Goal: Task Accomplishment & Management: Use online tool/utility

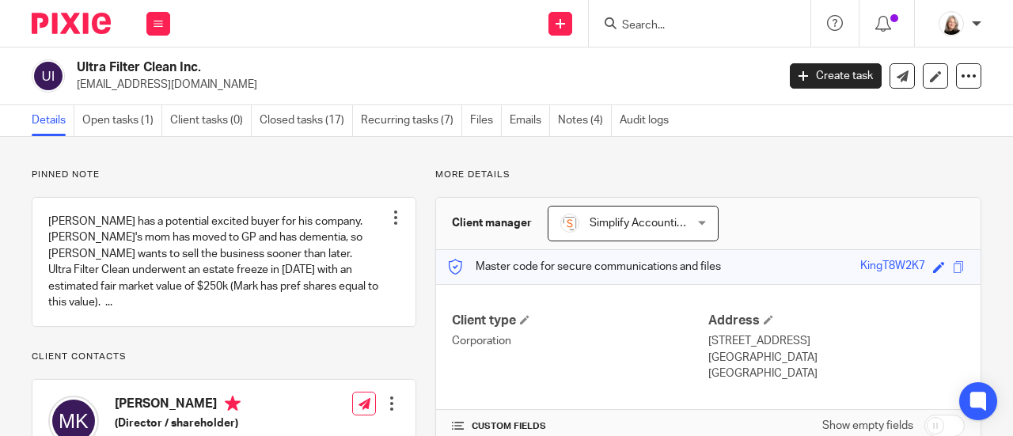
click at [667, 20] on input "Search" at bounding box center [692, 26] width 142 height 14
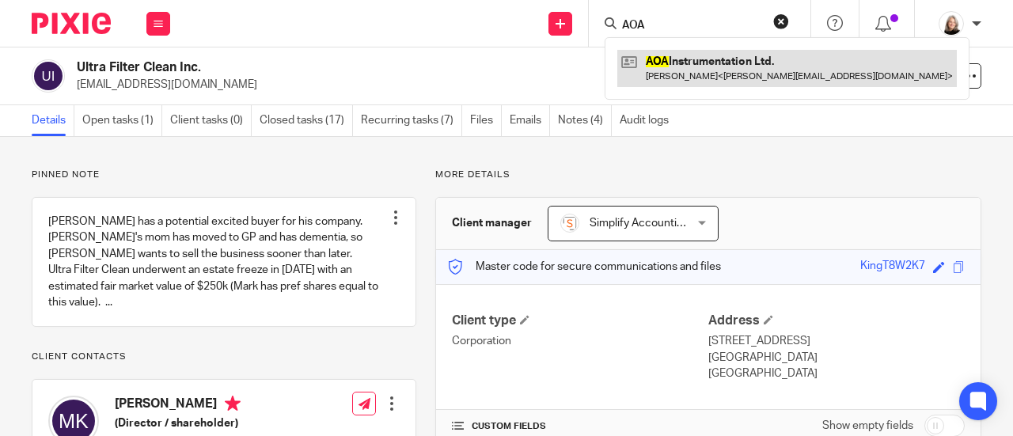
type input "AOA"
click at [684, 72] on link at bounding box center [787, 68] width 340 height 36
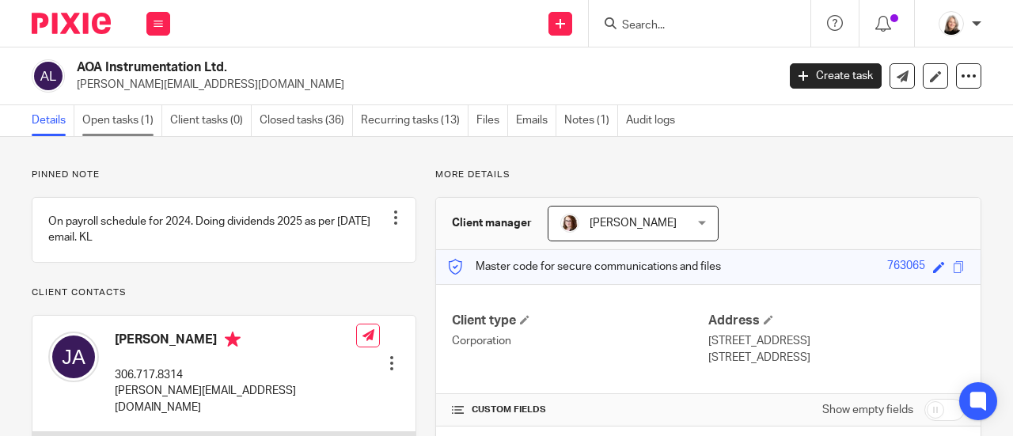
click at [118, 118] on link "Open tasks (1)" at bounding box center [122, 120] width 80 height 31
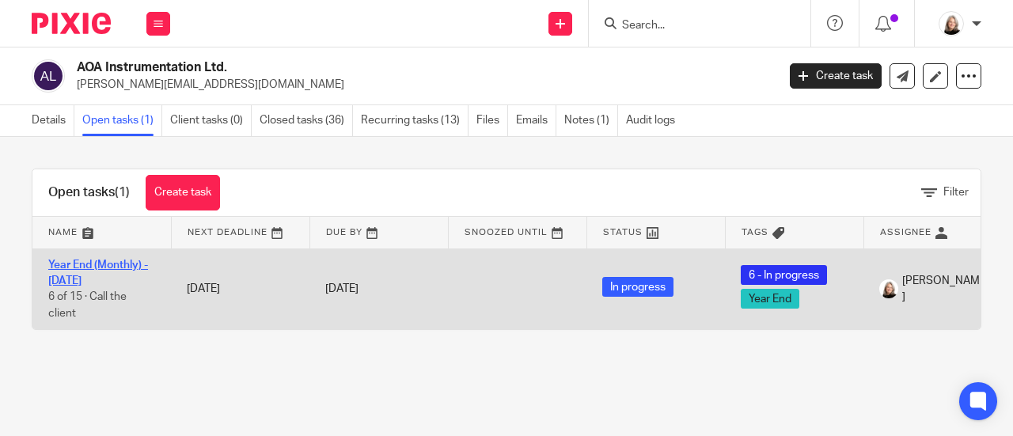
click at [75, 276] on link "Year End (Monthly) - [DATE]" at bounding box center [98, 273] width 100 height 27
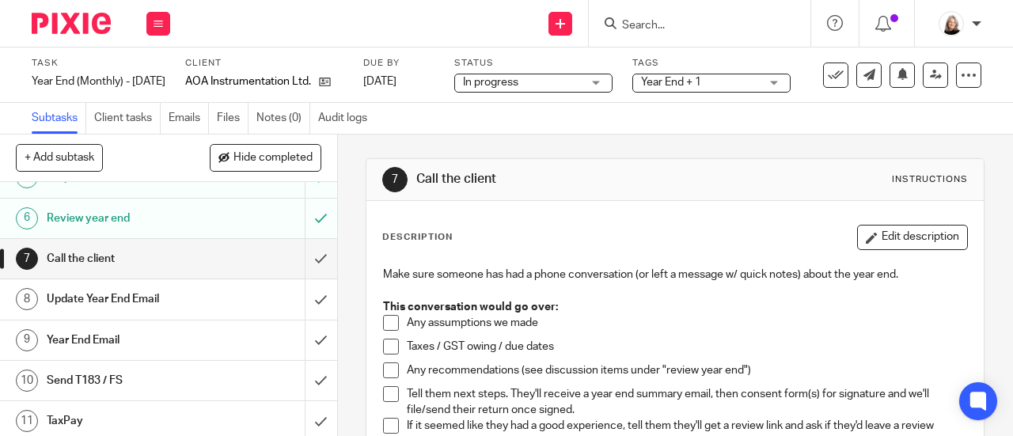
scroll to position [237, 0]
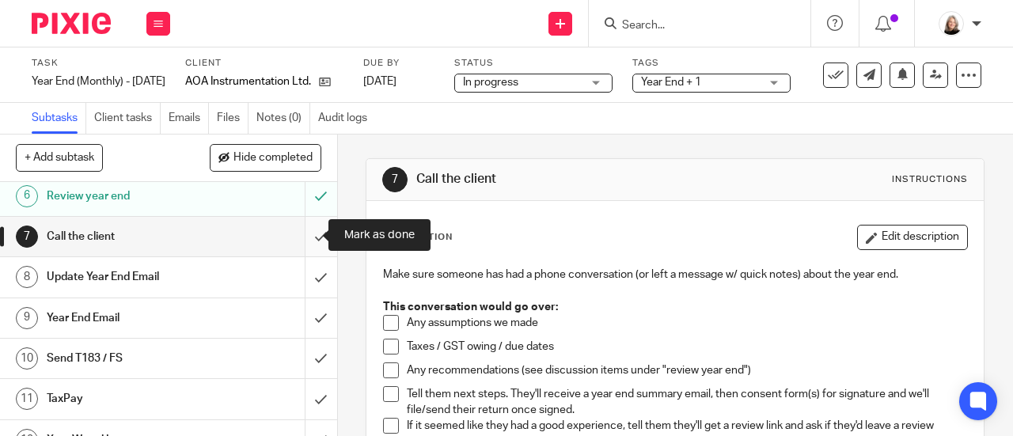
click at [313, 231] on input "submit" at bounding box center [168, 237] width 337 height 40
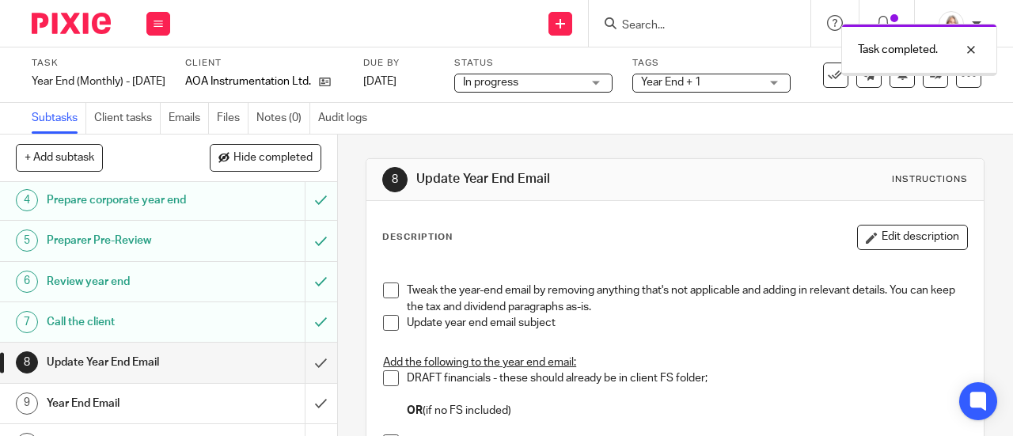
scroll to position [317, 0]
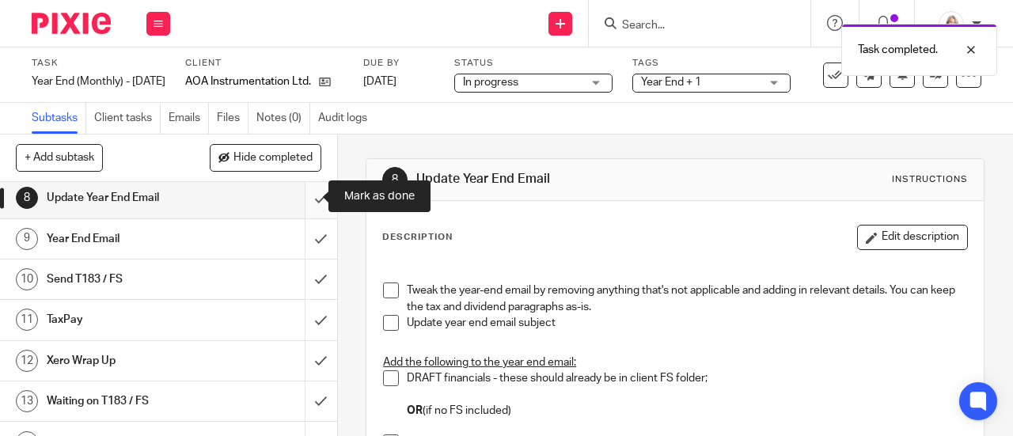
click at [300, 194] on input "submit" at bounding box center [168, 198] width 337 height 40
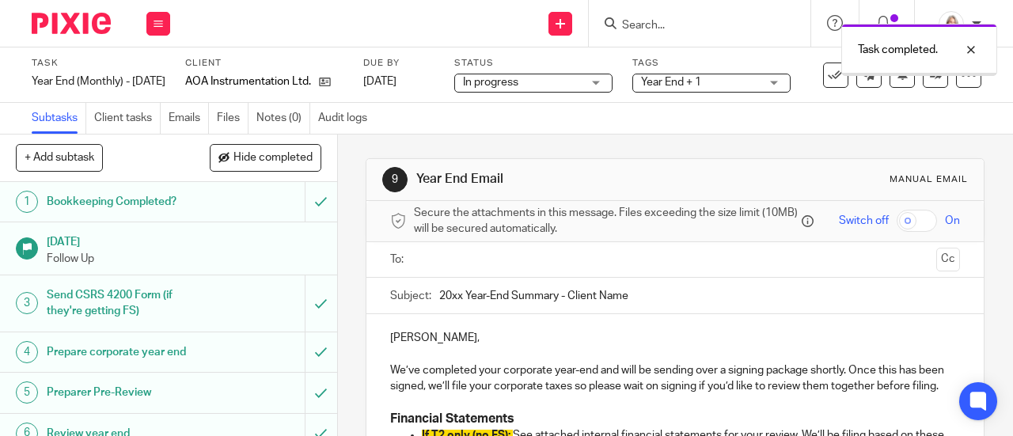
click at [460, 295] on input "20xx Year-End Summary - Client Name" at bounding box center [699, 296] width 521 height 36
drag, startPoint x: 568, startPoint y: 300, endPoint x: 666, endPoint y: 299, distance: 98.9
click at [666, 299] on input "2025 Year-End Summary - Client Name" at bounding box center [699, 296] width 521 height 36
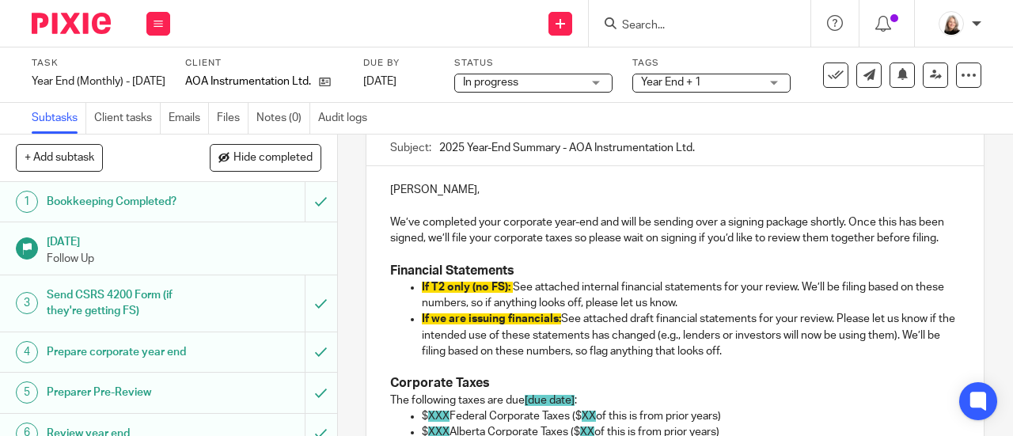
scroll to position [158, 0]
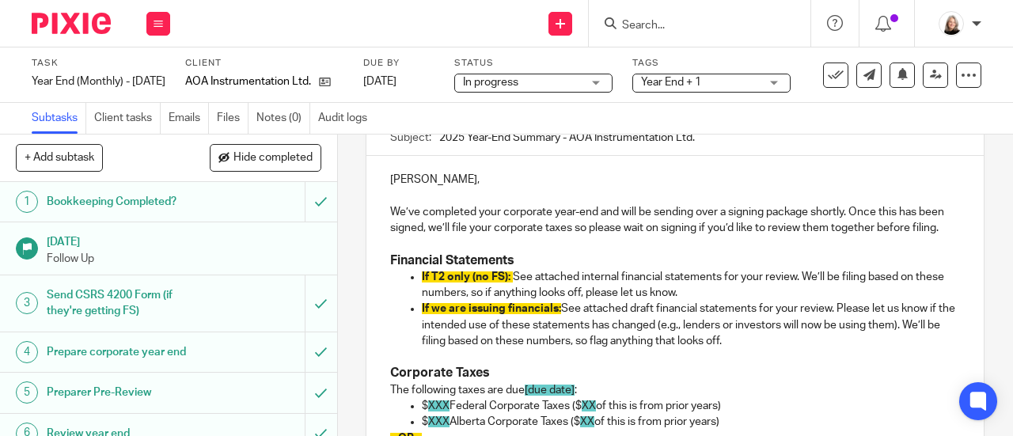
type input "2025 Year-End Summary - AOA Instrumentation Ltd."
click at [595, 302] on p "If T2 only (no FS): See attached internal financial statements for your review.…" at bounding box center [691, 285] width 538 height 32
click at [508, 294] on p "If T2 only (no FS): See attached internal financial statements for your review.…" at bounding box center [691, 285] width 538 height 32
drag, startPoint x: 510, startPoint y: 297, endPoint x: 397, endPoint y: 297, distance: 112.4
click at [397, 297] on ul "If T2 only (no FS): See attached internal financial statements for your review.…" at bounding box center [675, 309] width 570 height 80
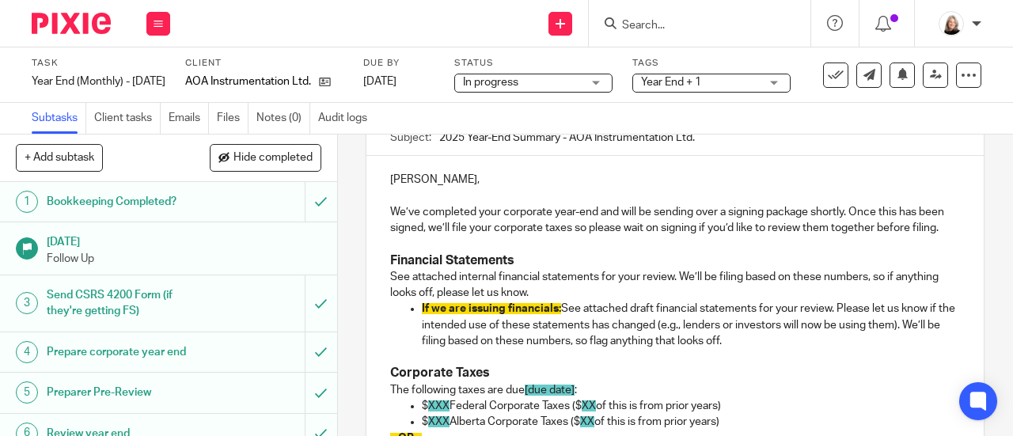
drag, startPoint x: 779, startPoint y: 361, endPoint x: 407, endPoint y: 328, distance: 373.4
click at [422, 328] on li "If we are issuing financials: See attached draft financial statements for your …" at bounding box center [691, 325] width 538 height 48
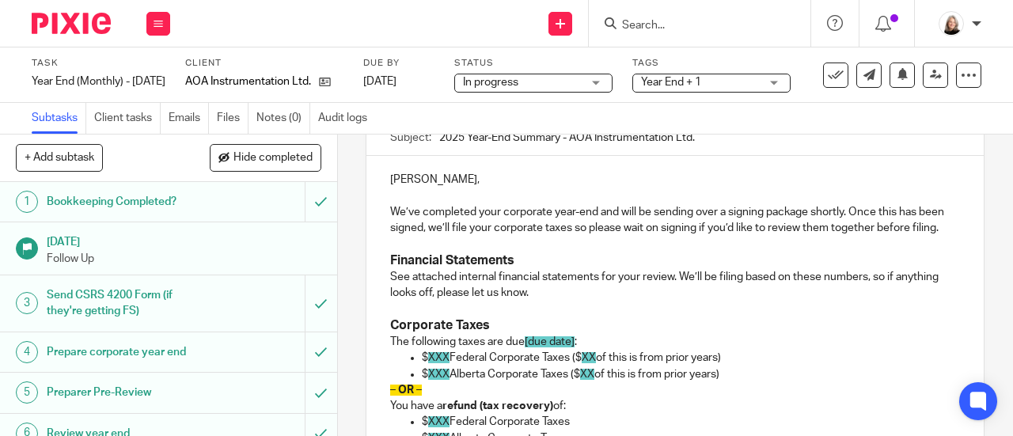
scroll to position [237, 0]
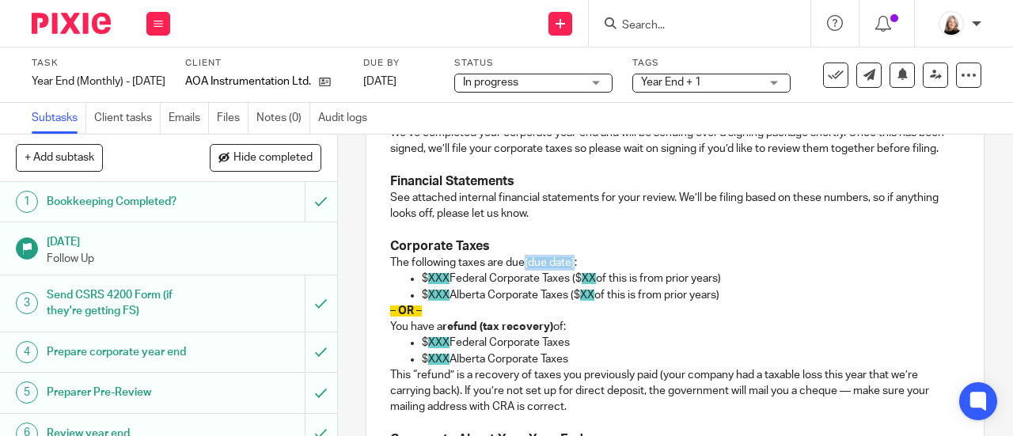
drag, startPoint x: 522, startPoint y: 282, endPoint x: 571, endPoint y: 284, distance: 49.1
click at [571, 271] on p "The following taxes are due [due date] :" at bounding box center [675, 263] width 570 height 16
click at [445, 287] on p "$ XXX Federal Corporate Taxes ($ XX of this is from prior years)" at bounding box center [691, 279] width 538 height 16
drag, startPoint x: 578, startPoint y: 298, endPoint x: 730, endPoint y: 302, distance: 152.0
click at [730, 287] on p "$ 9,096 Federal Corporate Taxes ($ XX of this is from prior years)" at bounding box center [691, 279] width 538 height 16
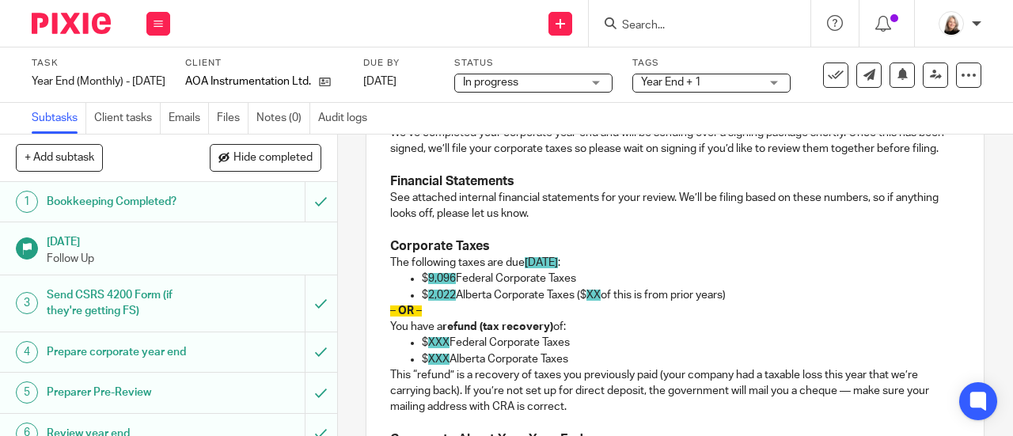
drag, startPoint x: 577, startPoint y: 319, endPoint x: 738, endPoint y: 317, distance: 161.5
click at [738, 303] on p "$ 2,022 Alberta Corporate Taxes ($ XX of this is from prior years)" at bounding box center [691, 295] width 538 height 16
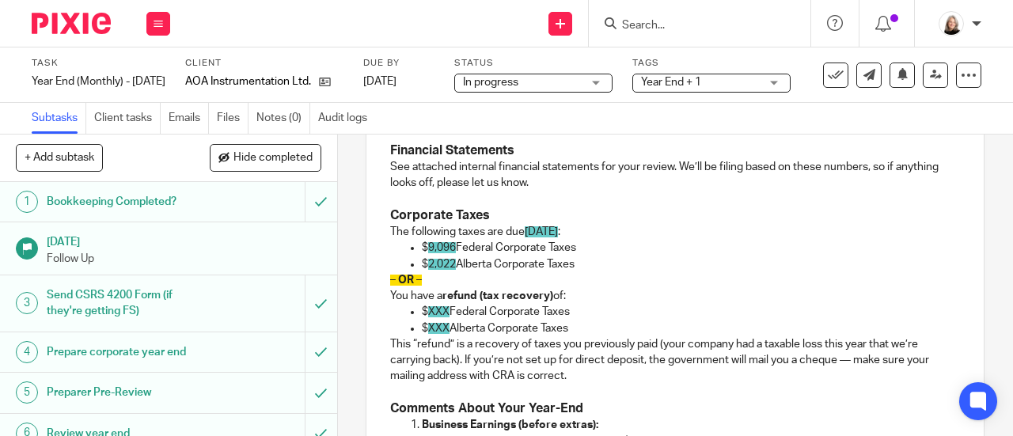
scroll to position [317, 0]
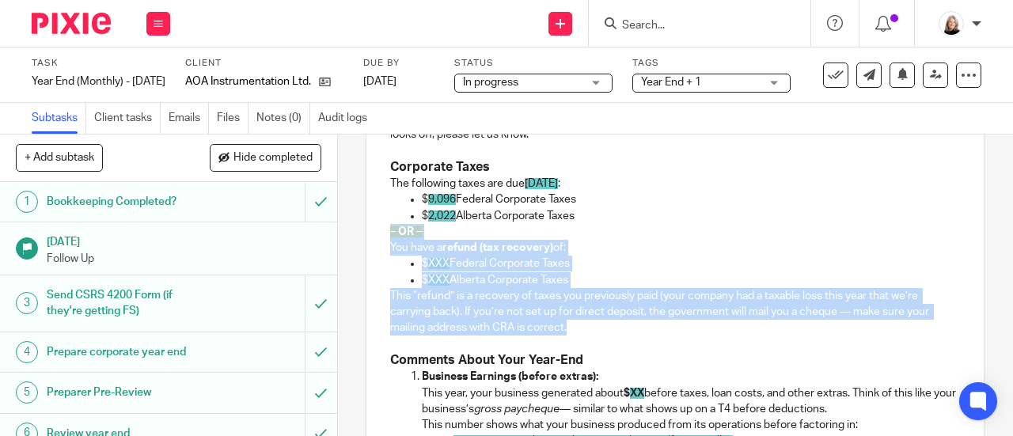
drag, startPoint x: 587, startPoint y: 355, endPoint x: 386, endPoint y: 251, distance: 226.6
click at [386, 251] on div "Jon, We’ve completed your corporate year-end and will be sending over a signing…" at bounding box center [674, 422] width 617 height 849
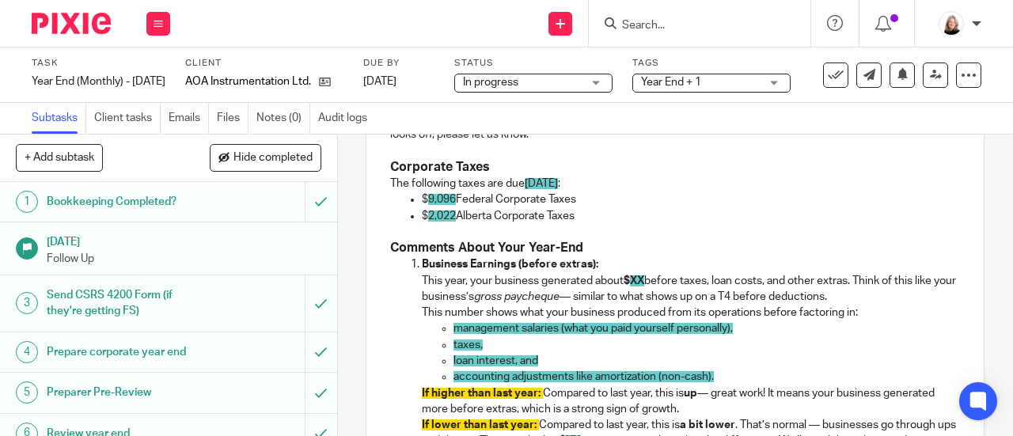
drag, startPoint x: 587, startPoint y: 232, endPoint x: 507, endPoint y: 204, distance: 84.6
click at [507, 204] on div "Jon, We’ve completed your corporate year-end and will be sending over a signing…" at bounding box center [674, 366] width 617 height 737
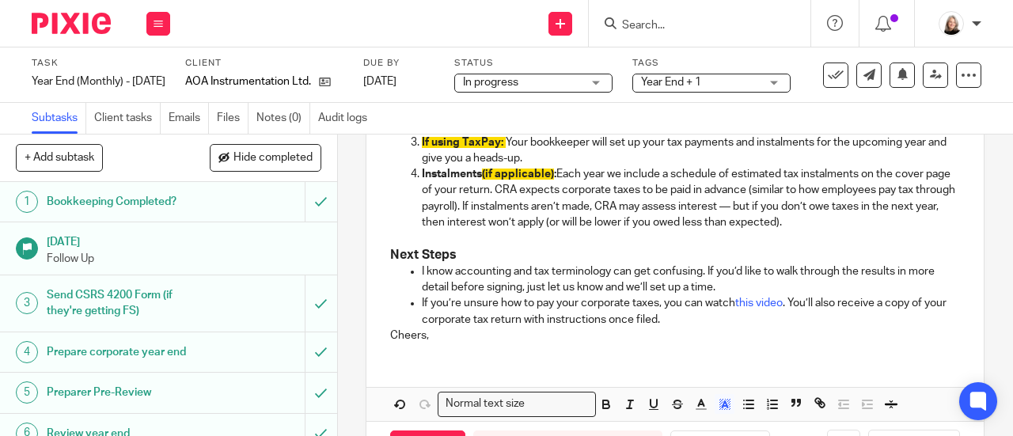
scroll to position [776, 0]
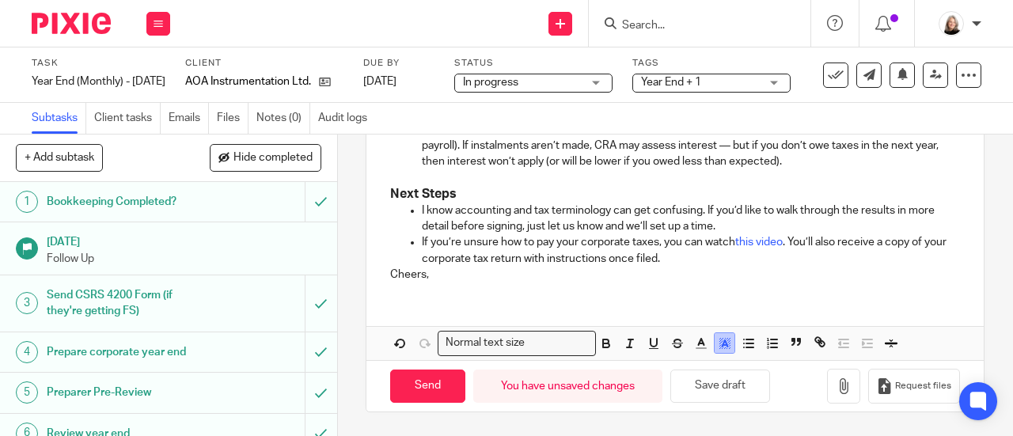
click at [718, 348] on icon "button" at bounding box center [725, 343] width 14 height 14
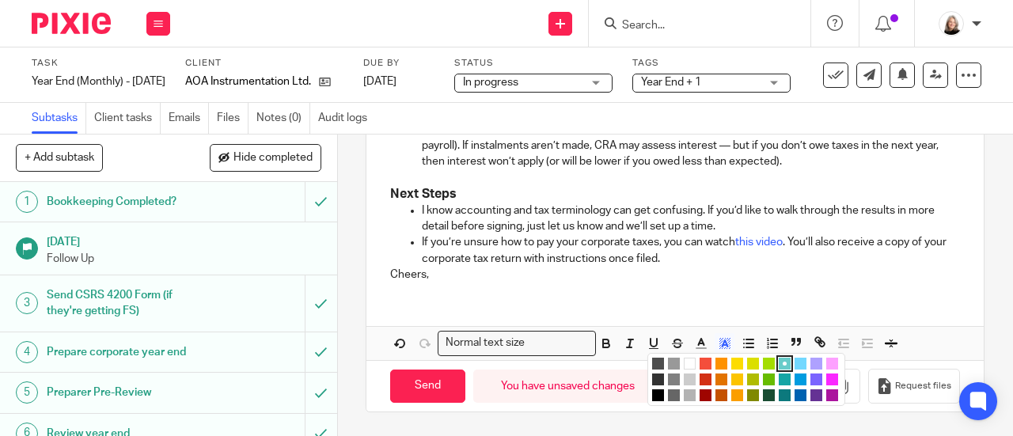
click at [685, 365] on li "color:#FFFFFF" at bounding box center [690, 364] width 12 height 12
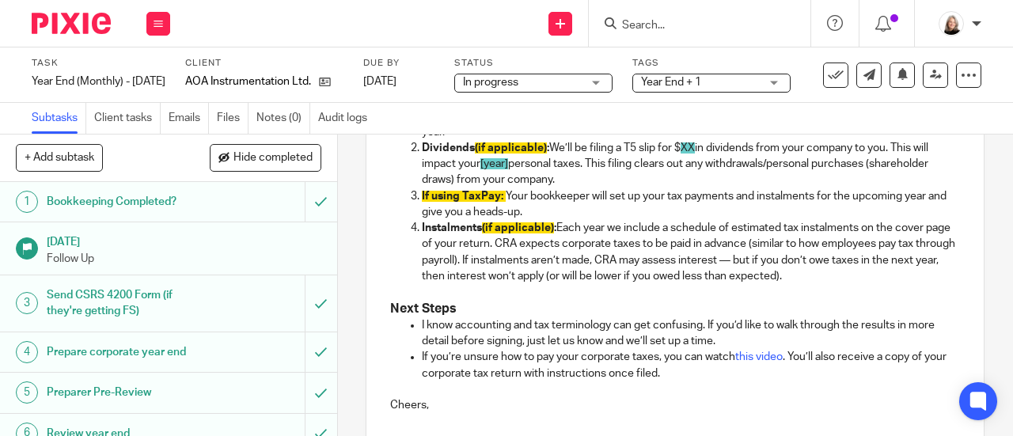
scroll to position [617, 0]
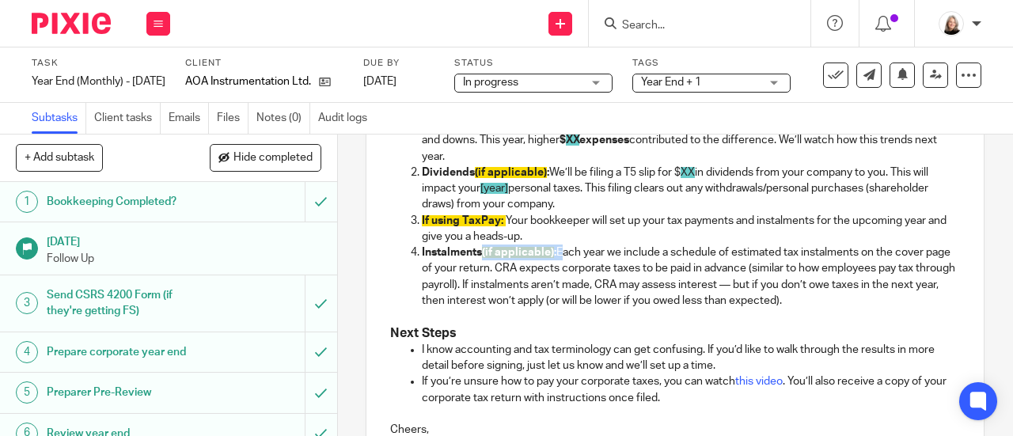
drag, startPoint x: 557, startPoint y: 278, endPoint x: 482, endPoint y: 278, distance: 75.2
click at [482, 278] on p "Instalments (if applicable) : Each year we include a schedule of estimated tax …" at bounding box center [691, 277] width 538 height 64
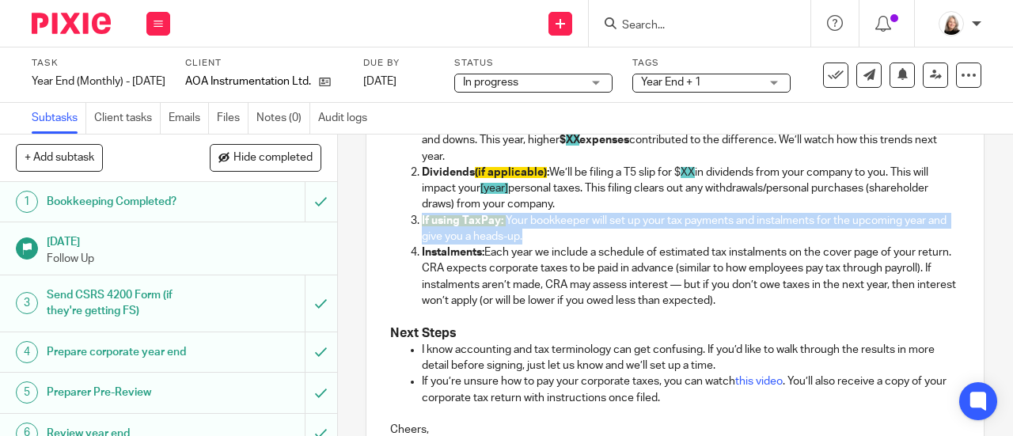
drag, startPoint x: 548, startPoint y: 257, endPoint x: 418, endPoint y: 249, distance: 130.1
click at [422, 245] on p "If using TaxPay: Your bookkeeper will set up your tax payments and instalments …" at bounding box center [691, 229] width 538 height 32
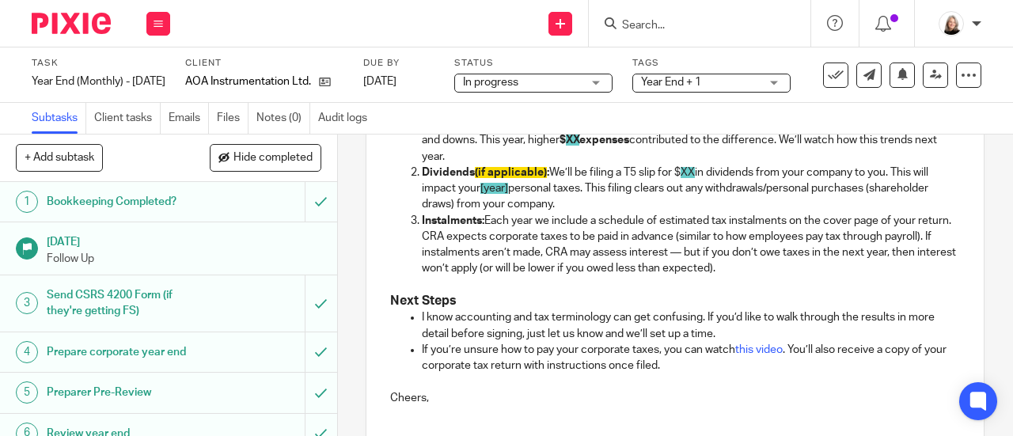
click at [619, 213] on p "Dividends (if applicable) : We’ll be filing a T5 slip for $ XX in dividends fro…" at bounding box center [691, 189] width 538 height 48
drag, startPoint x: 591, startPoint y: 229, endPoint x: 419, endPoint y: 196, distance: 175.7
click at [422, 196] on p "Dividends (if applicable) : We’ll be filing a T5 slip for $ XX in dividends fro…" at bounding box center [691, 189] width 538 height 48
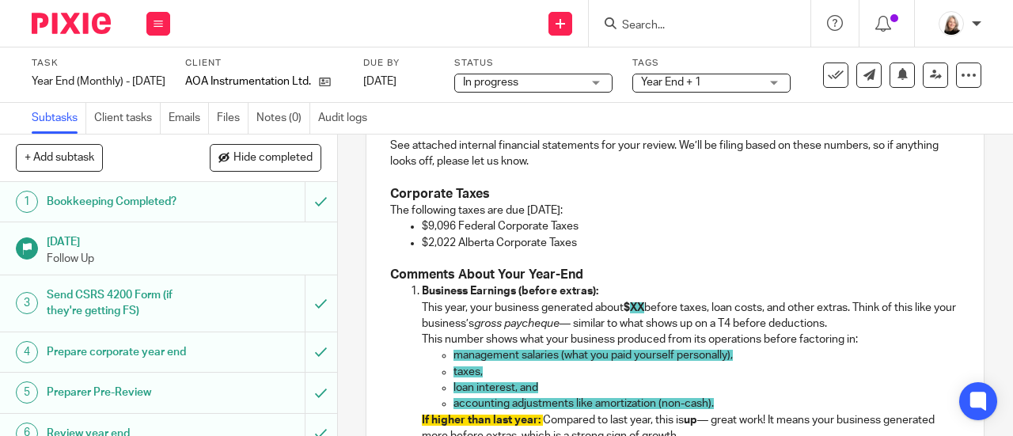
scroll to position [380, 0]
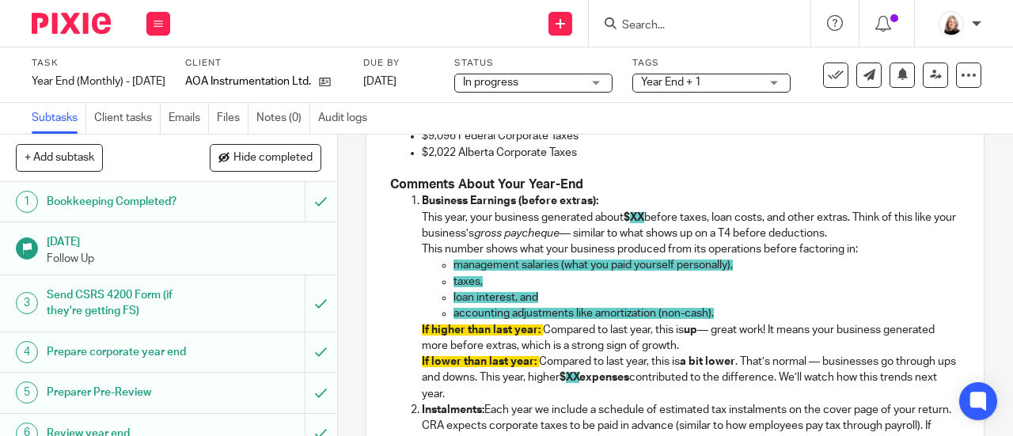
click at [574, 319] on span "accounting adjustments like amortization (non-cash)." at bounding box center [584, 313] width 260 height 11
click at [644, 223] on span "XX" at bounding box center [637, 217] width 14 height 11
drag, startPoint x: 541, startPoint y: 349, endPoint x: 411, endPoint y: 351, distance: 130.6
click at [411, 351] on ol "Business Earnings (before extras): This year, your business generated about $ 1…" at bounding box center [675, 329] width 570 height 273
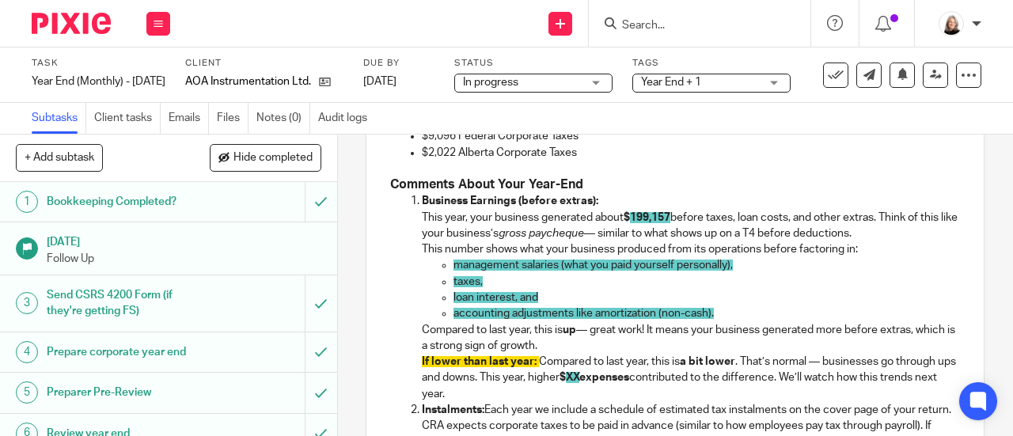
drag, startPoint x: 507, startPoint y: 416, endPoint x: 410, endPoint y: 387, distance: 100.7
click at [410, 387] on ol "Business Earnings (before extras): This year, your business generated about $ 1…" at bounding box center [675, 329] width 570 height 273
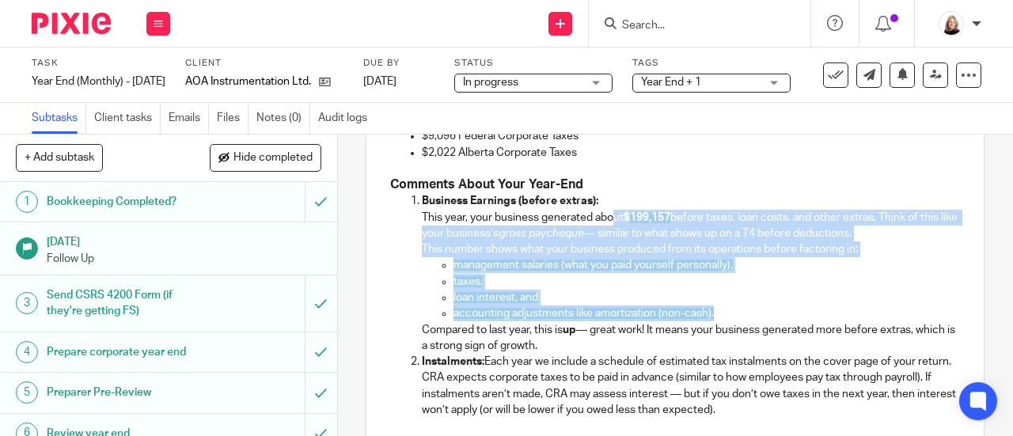
drag, startPoint x: 732, startPoint y: 334, endPoint x: 609, endPoint y: 245, distance: 152.0
click at [609, 245] on li "Business Earnings (before extras): This year, your business generated about $ 1…" at bounding box center [691, 273] width 538 height 161
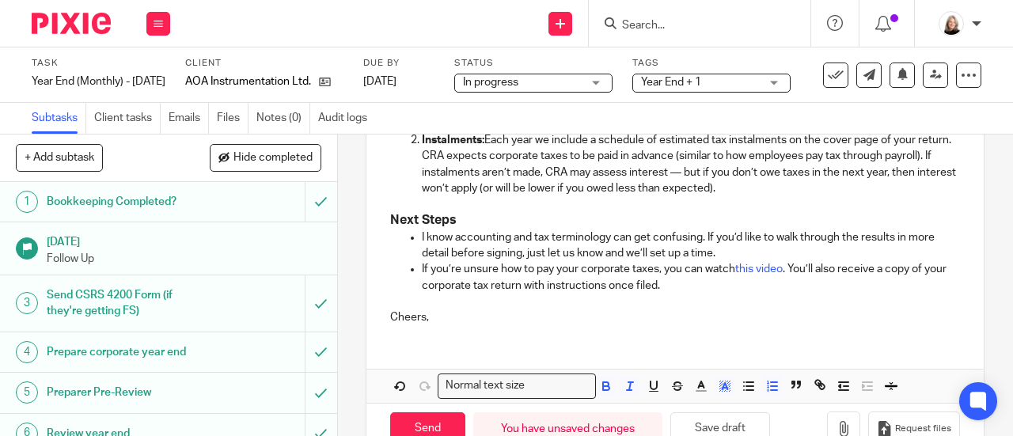
scroll to position [617, 0]
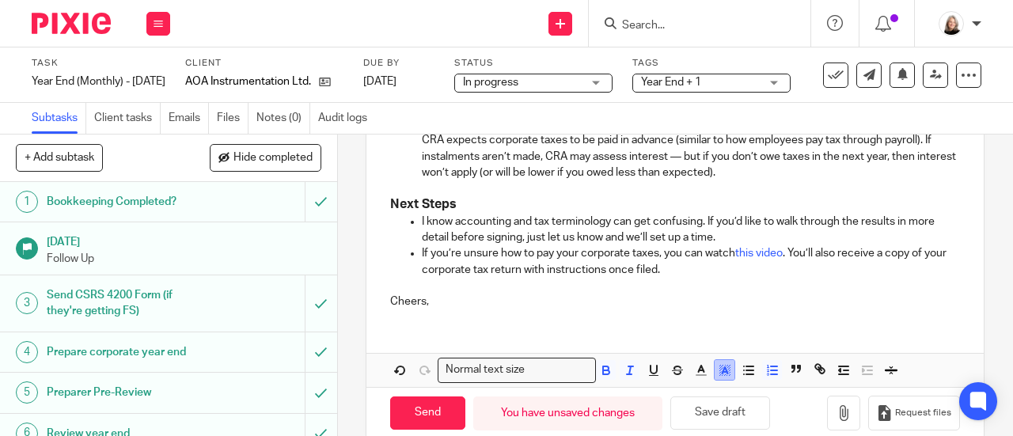
click at [718, 378] on icon "button" at bounding box center [725, 370] width 14 height 14
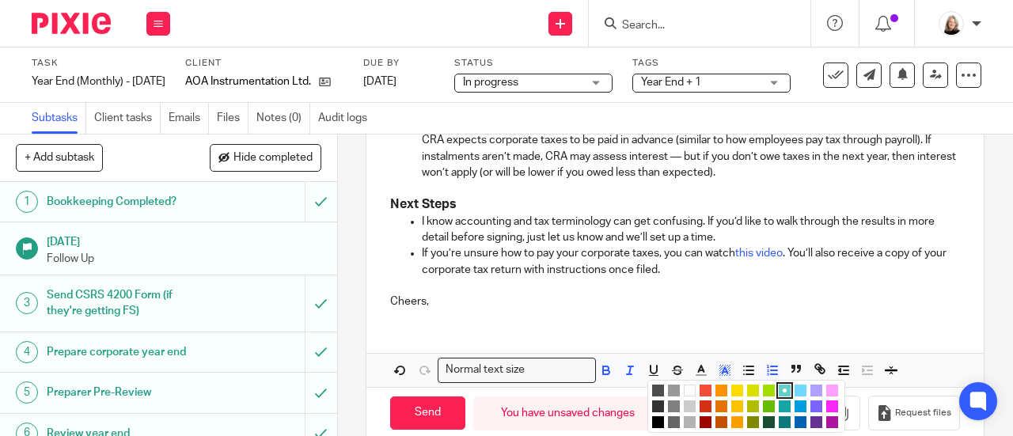
click at [684, 397] on li "color:#FFFFFF" at bounding box center [690, 391] width 12 height 12
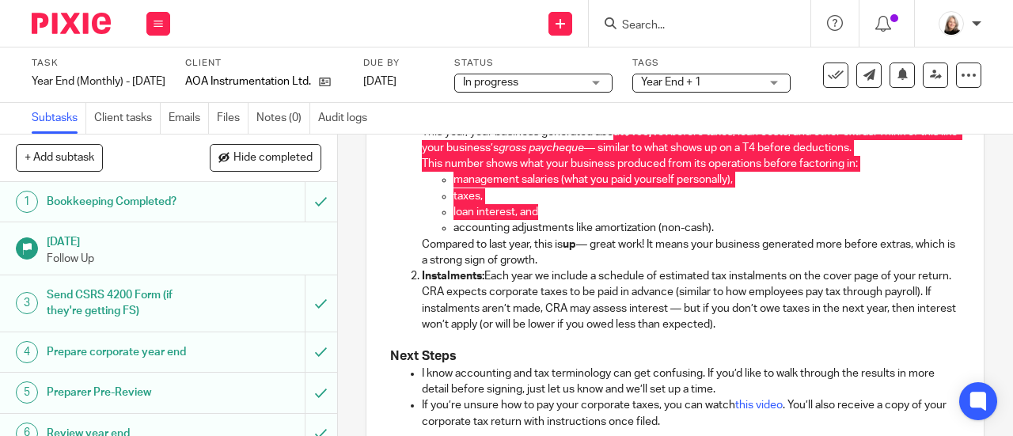
scroll to position [222, 0]
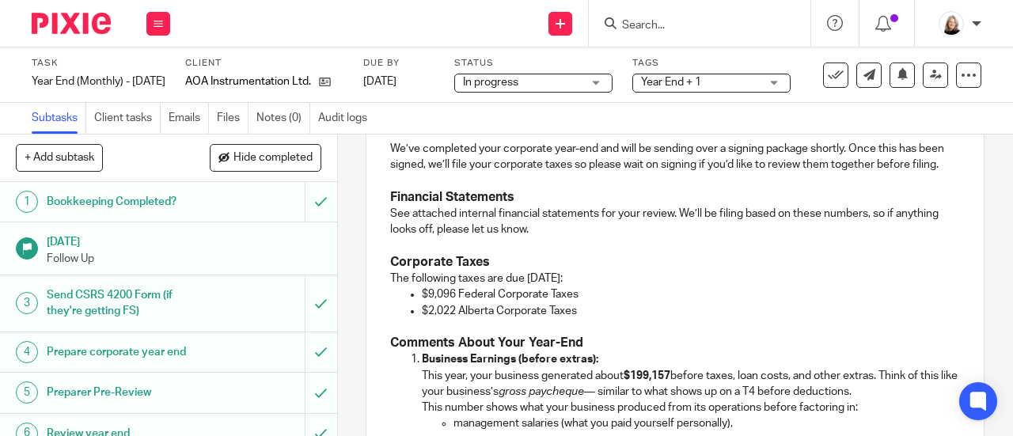
click at [601, 319] on p "$2,022 Alberta Corporate Taxes" at bounding box center [691, 311] width 538 height 16
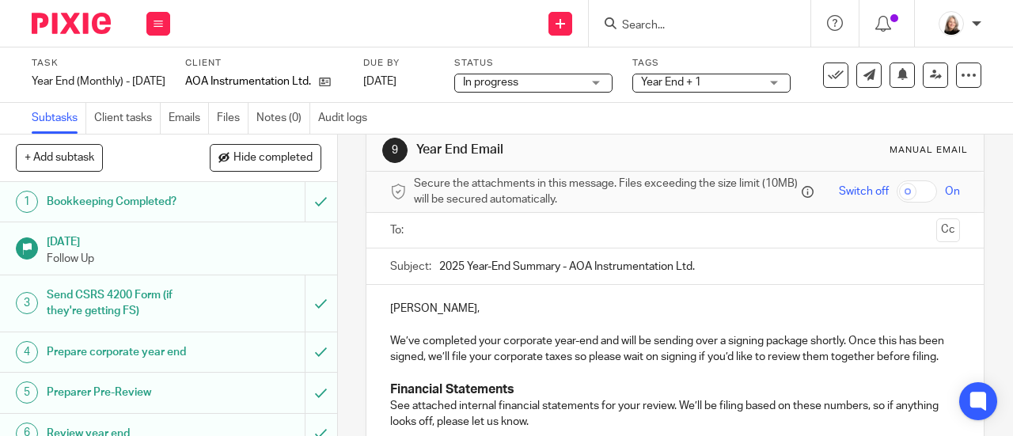
scroll to position [0, 0]
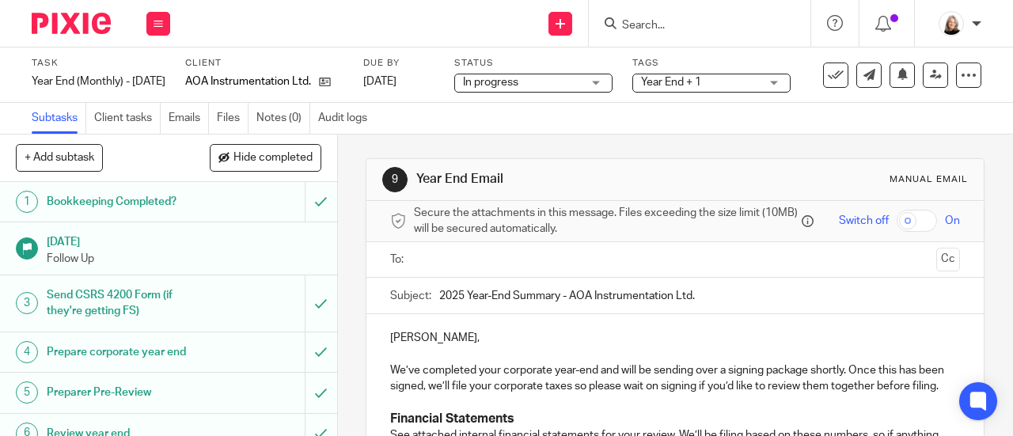
click at [575, 267] on input "text" at bounding box center [675, 260] width 511 height 18
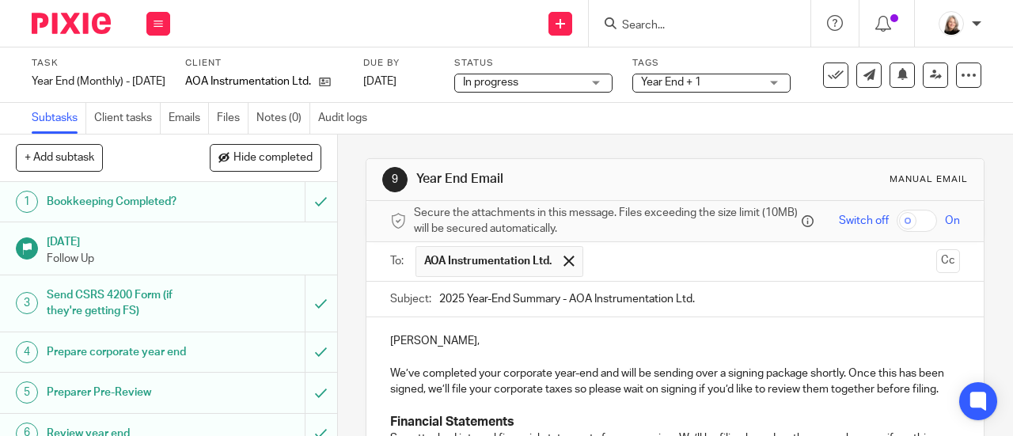
click at [637, 260] on input "text" at bounding box center [761, 261] width 340 height 31
click at [732, 268] on input "text" at bounding box center [826, 261] width 207 height 31
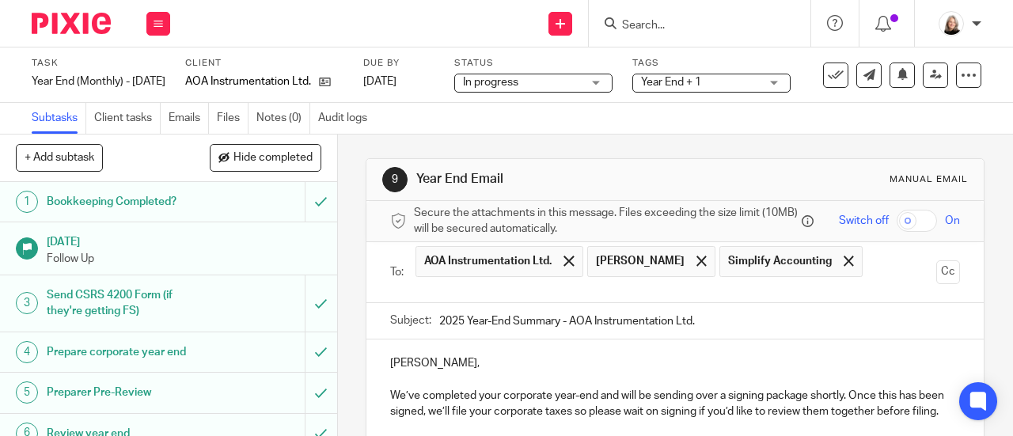
click at [638, 298] on input "text" at bounding box center [675, 290] width 511 height 18
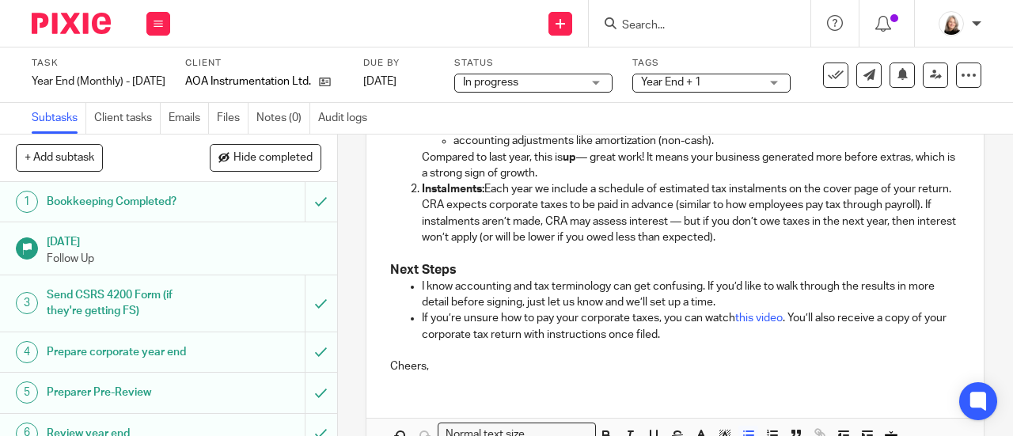
scroll to position [701, 0]
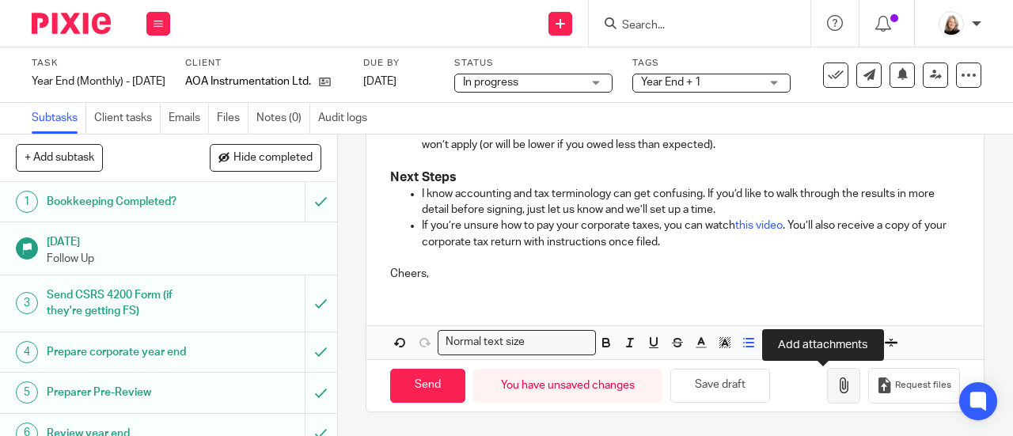
click at [836, 393] on icon "button" at bounding box center [844, 386] width 16 height 16
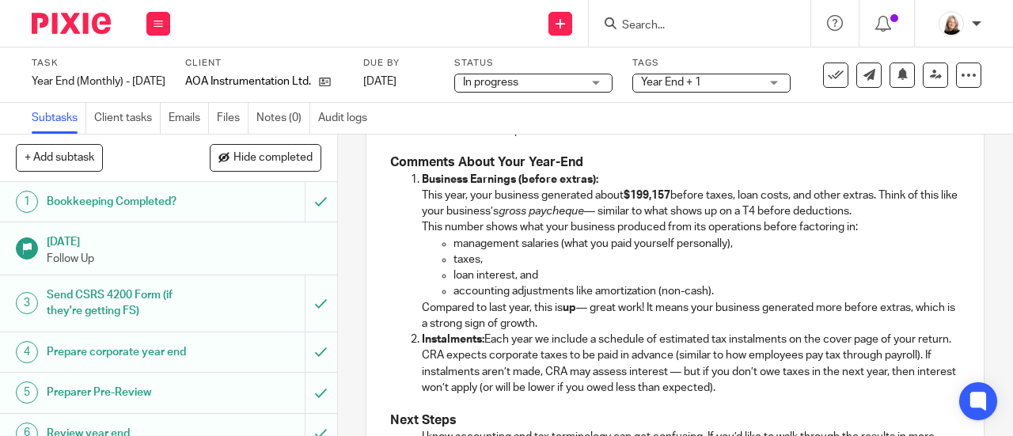
scroll to position [464, 0]
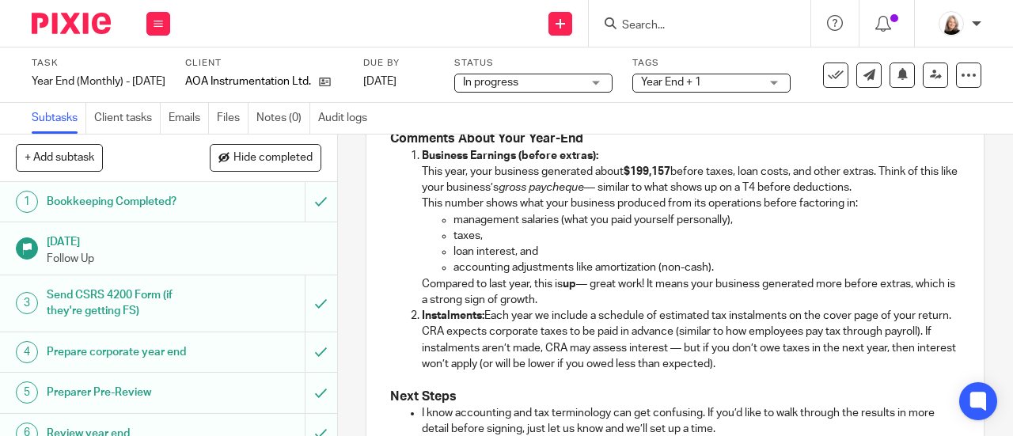
click at [688, 80] on span "Year End + 1" at bounding box center [671, 82] width 60 height 11
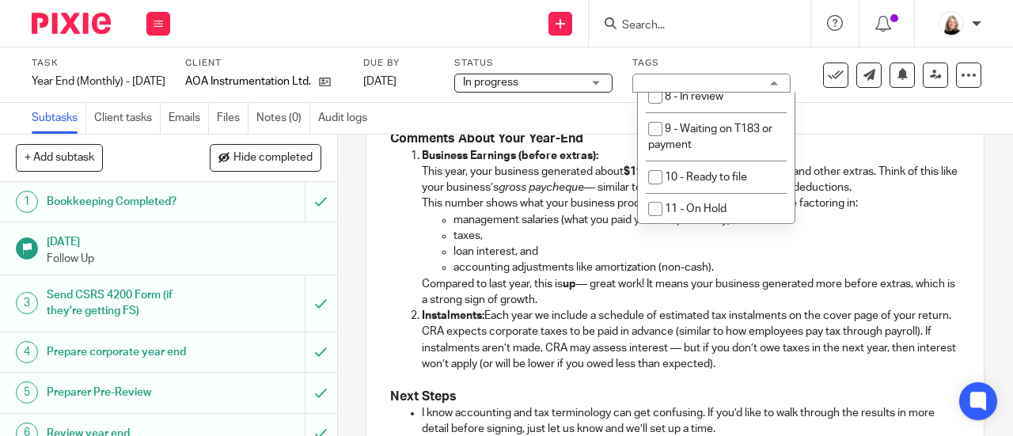
scroll to position [712, 0]
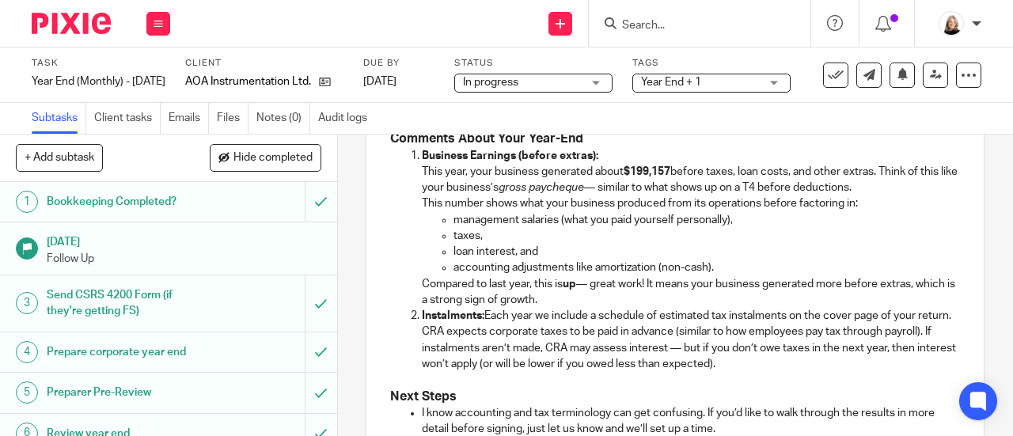
click at [752, 363] on p "Instalments: Each year we include a schedule of estimated tax instalments on th…" at bounding box center [691, 340] width 538 height 64
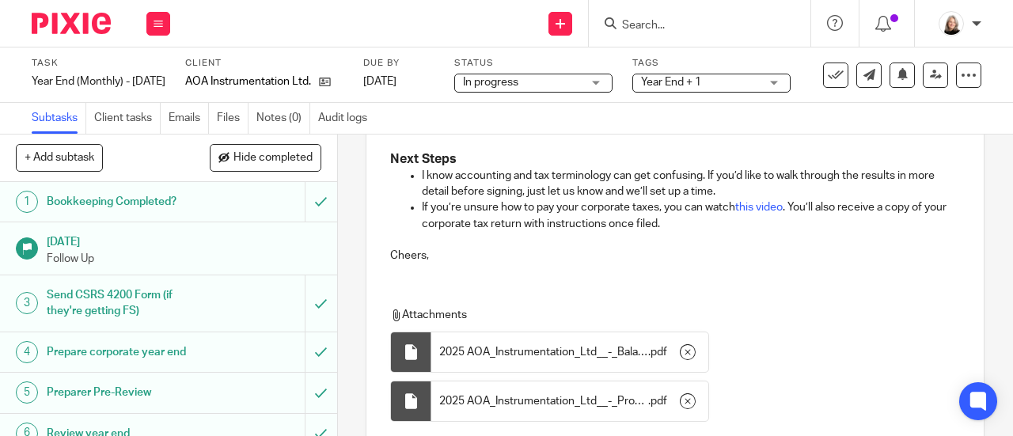
scroll to position [839, 0]
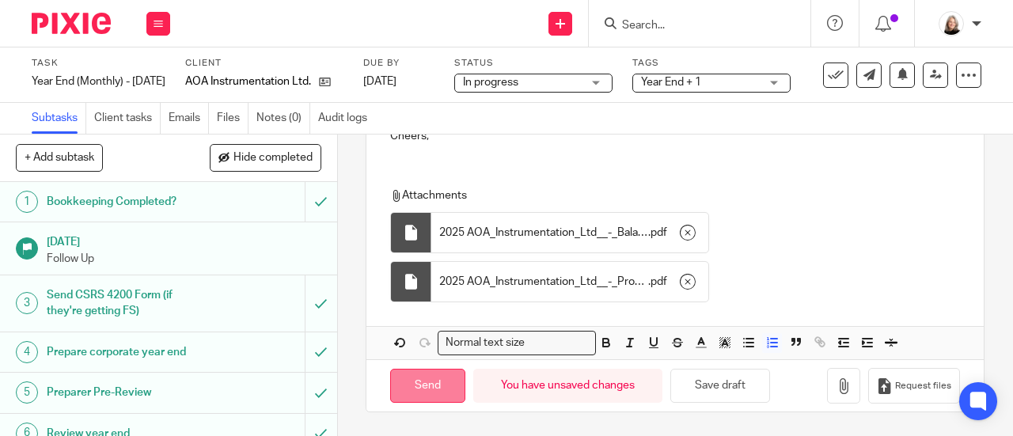
click at [428, 385] on input "Send" at bounding box center [427, 386] width 75 height 34
type input "Sent"
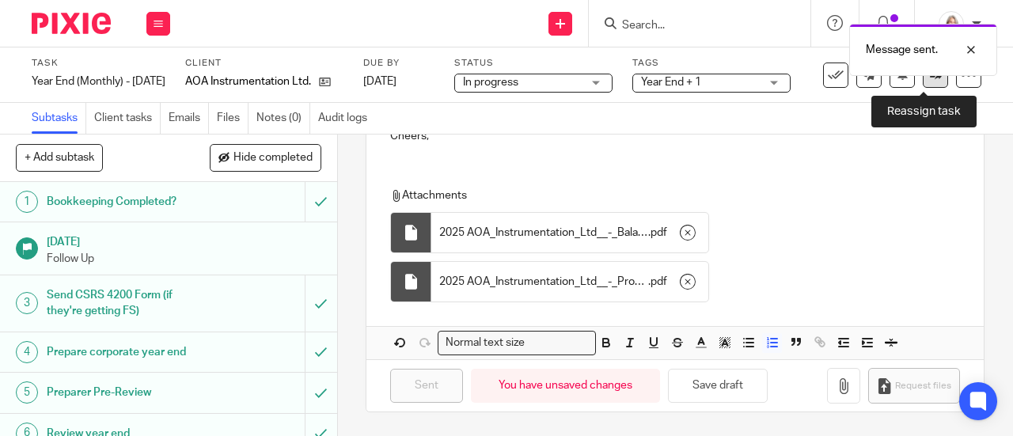
click at [930, 80] on icon at bounding box center [936, 75] width 12 height 12
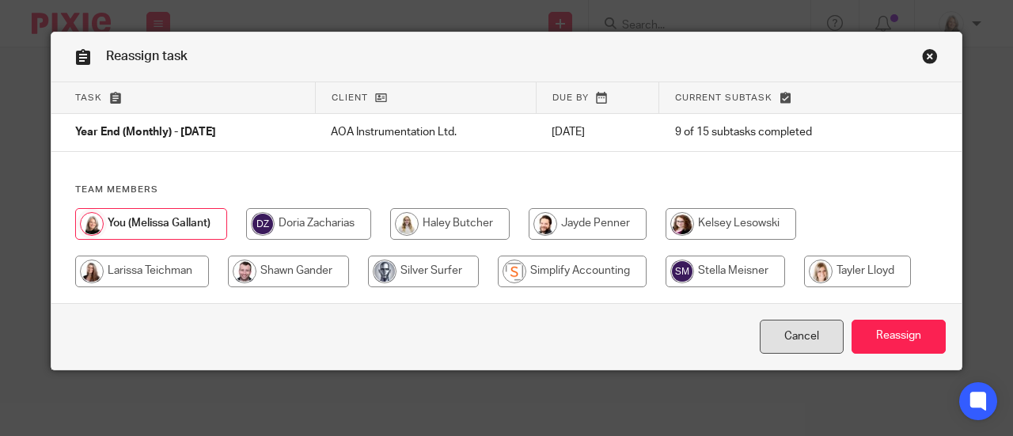
click at [801, 340] on link "Cancel" at bounding box center [802, 337] width 84 height 34
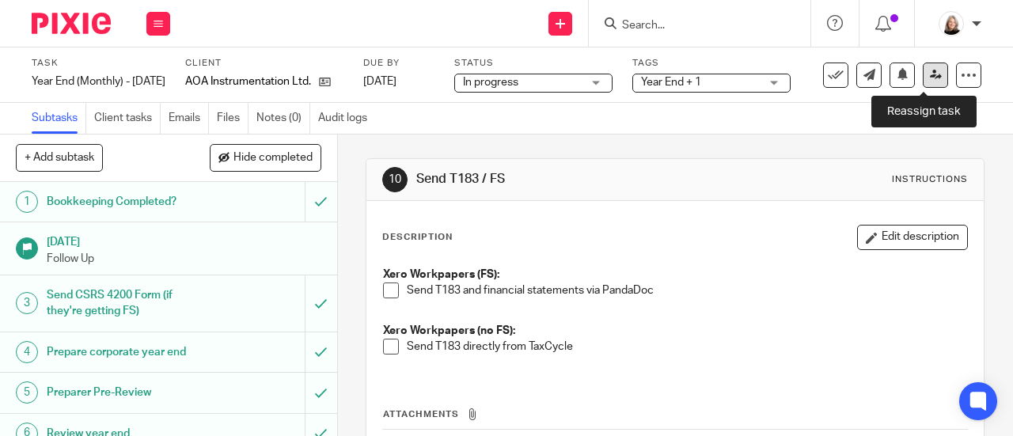
click at [930, 74] on icon at bounding box center [936, 75] width 12 height 12
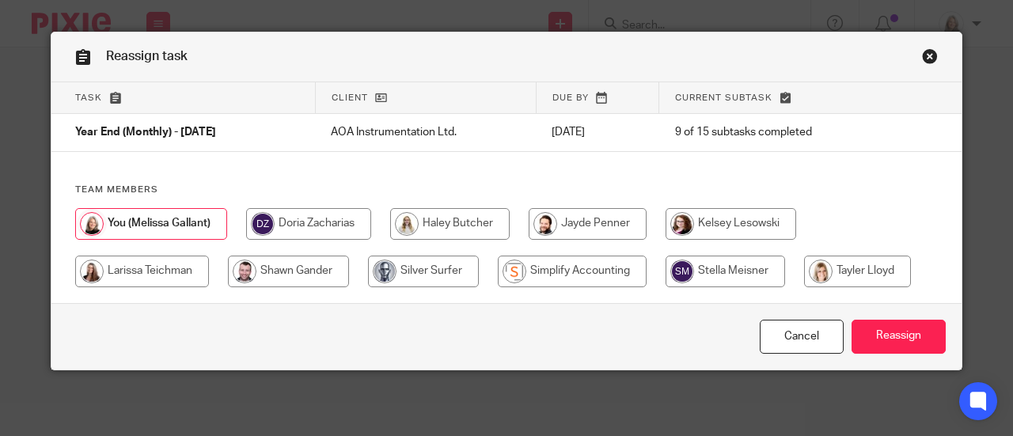
click at [576, 267] on input "radio" at bounding box center [572, 272] width 149 height 32
radio input "true"
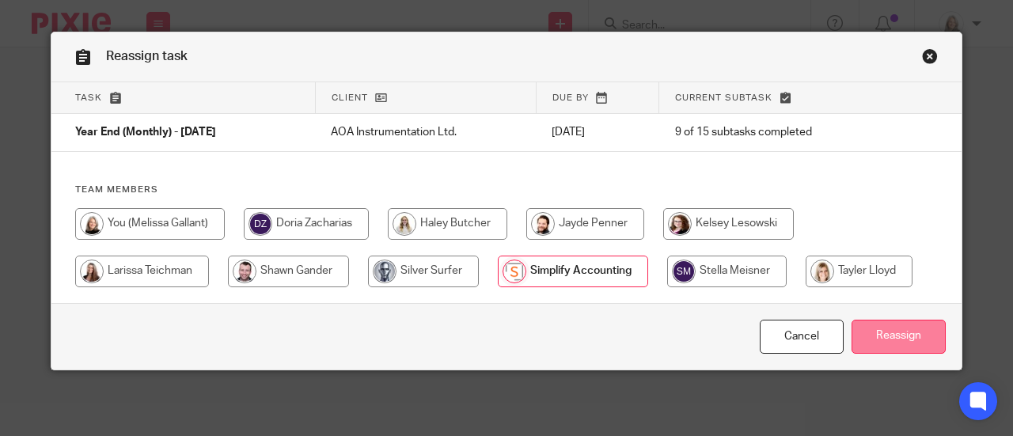
click at [876, 336] on input "Reassign" at bounding box center [899, 337] width 94 height 34
